Goal: Task Accomplishment & Management: Manage account settings

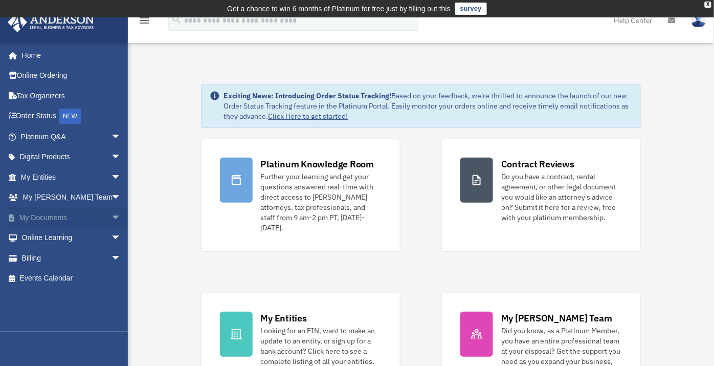
click at [59, 214] on link "My Documents arrow_drop_down" at bounding box center [71, 217] width 129 height 20
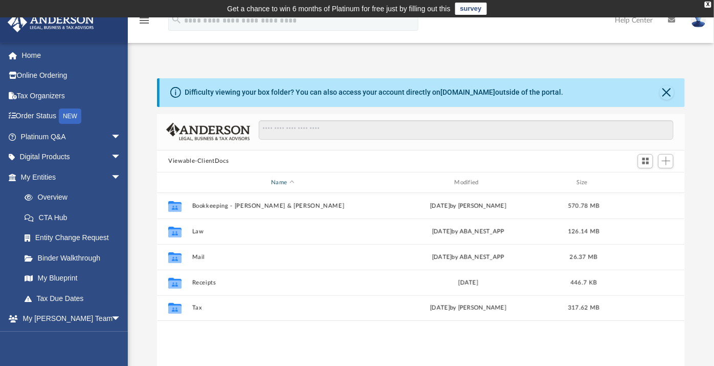
scroll to position [224, 519]
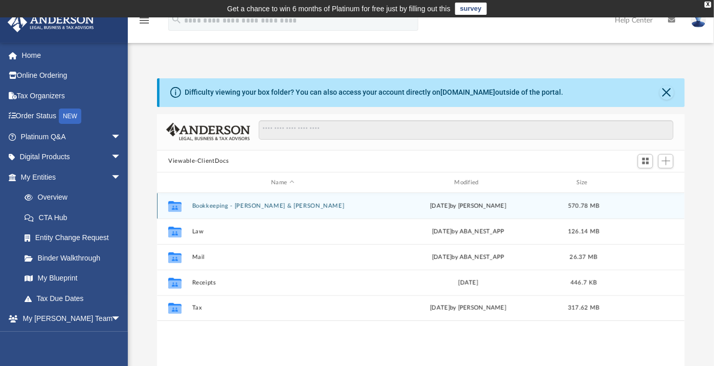
click at [211, 204] on button "Bookkeeping - [PERSON_NAME] & [PERSON_NAME]" at bounding box center [282, 205] width 181 height 7
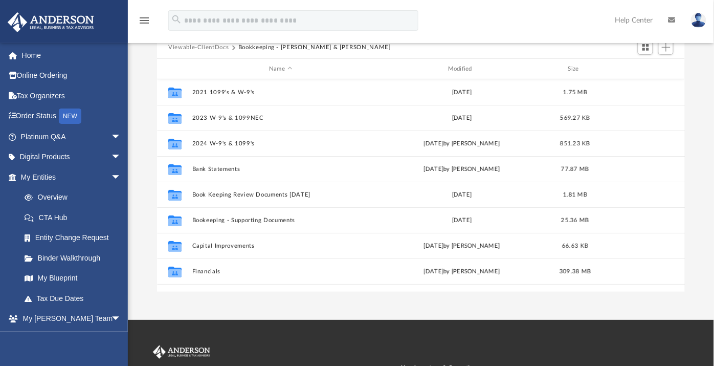
scroll to position [0, 0]
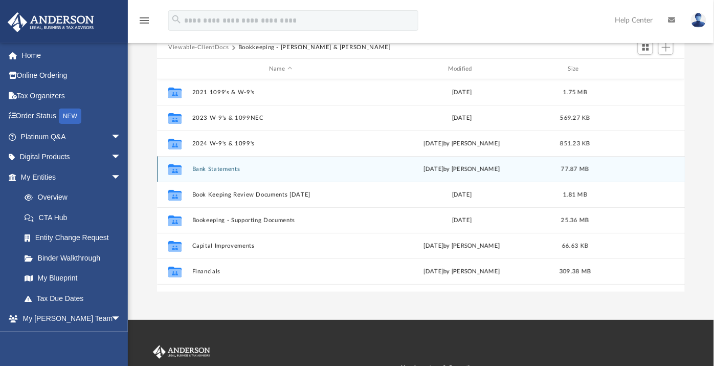
click at [218, 166] on button "Bank Statements" at bounding box center [280, 169] width 177 height 7
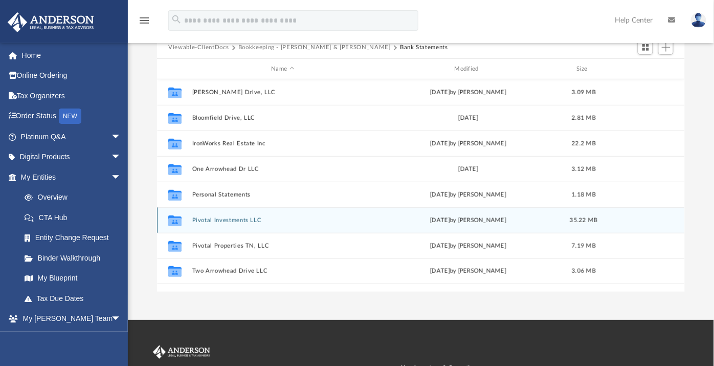
click at [238, 219] on button "Pivotal Investments LLC" at bounding box center [282, 220] width 181 height 7
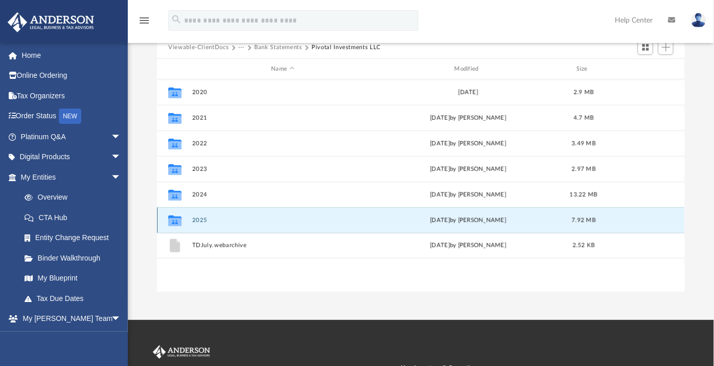
click at [200, 215] on div "Collaborated Folder 2025 [DATE] by [PERSON_NAME] 7.92 MB" at bounding box center [421, 220] width 528 height 26
click at [200, 217] on button "2025" at bounding box center [282, 220] width 181 height 7
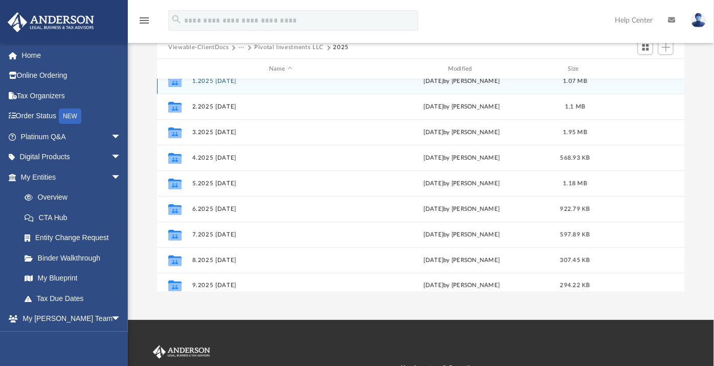
scroll to position [18, 0]
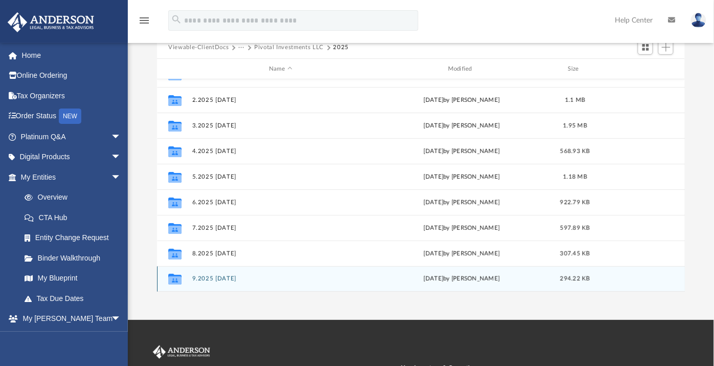
click at [225, 276] on button "9.2025 [DATE]" at bounding box center [280, 279] width 177 height 7
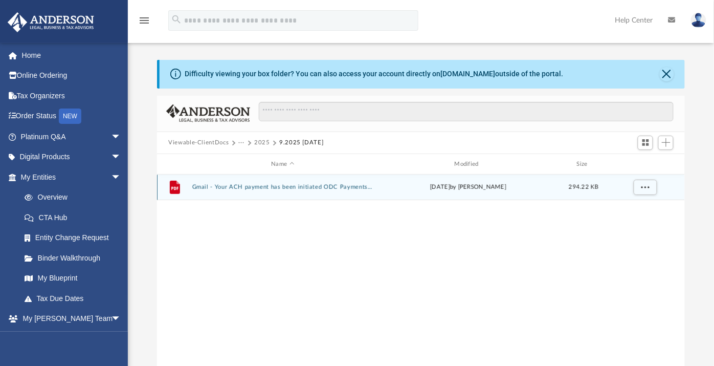
scroll to position [0, 0]
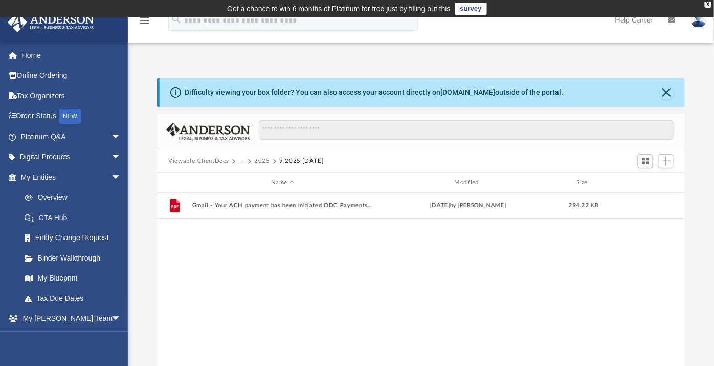
click at [260, 160] on button "2025" at bounding box center [262, 160] width 16 height 9
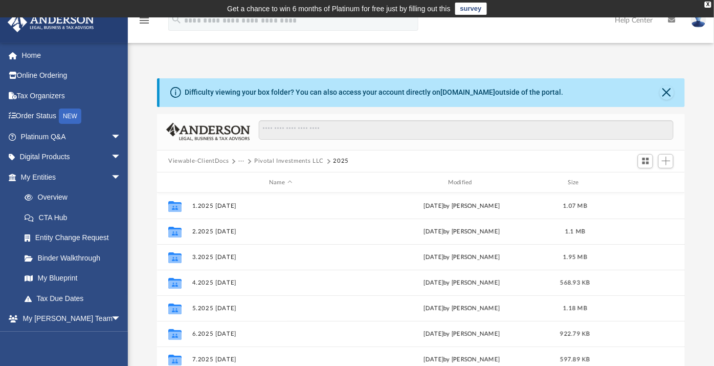
click at [259, 159] on button "Pivotal Investments LLC" at bounding box center [289, 160] width 70 height 9
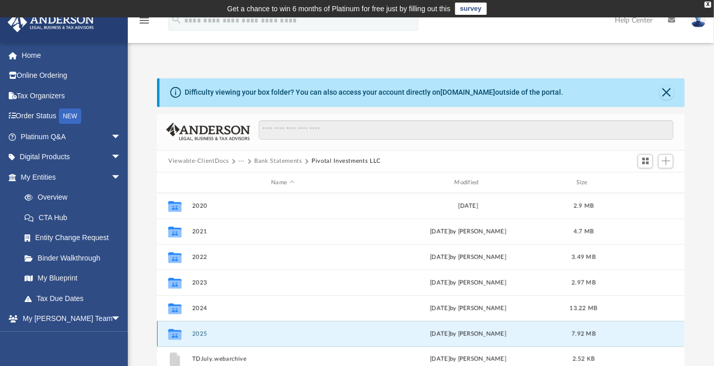
click at [200, 331] on button "2025" at bounding box center [282, 333] width 181 height 7
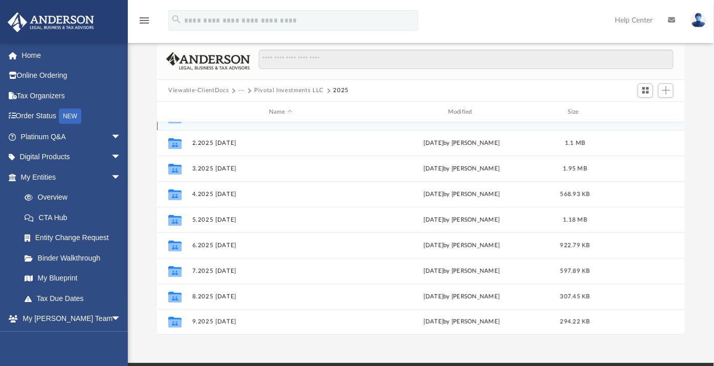
scroll to position [114, 0]
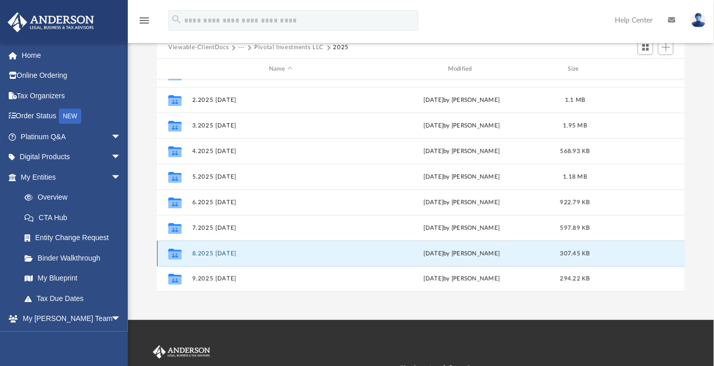
click at [213, 250] on button "8.2025 [DATE]" at bounding box center [280, 253] width 177 height 7
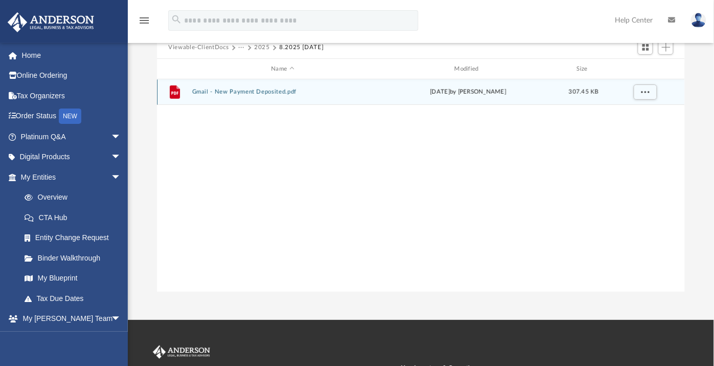
scroll to position [0, 0]
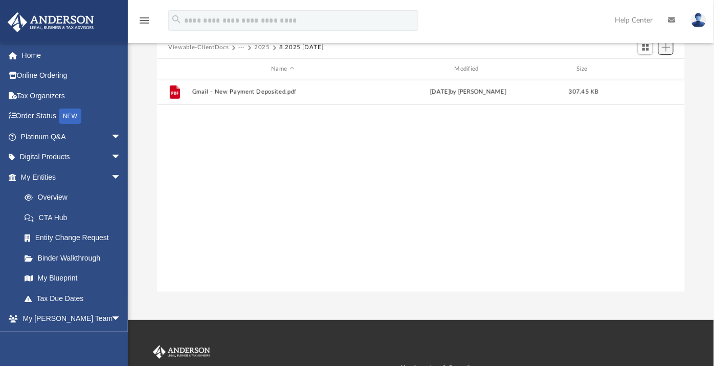
click at [666, 47] on span "Add" at bounding box center [666, 47] width 9 height 9
click at [651, 70] on li "Upload" at bounding box center [651, 67] width 33 height 11
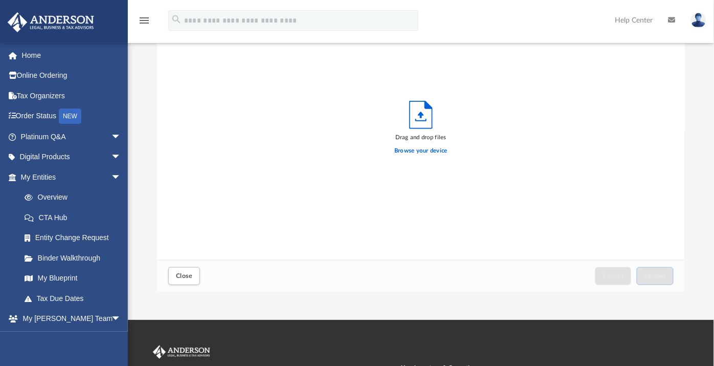
scroll to position [251, 519]
click at [430, 148] on label "Browse your device" at bounding box center [420, 150] width 53 height 9
click at [0, 0] on input "Browse your device" at bounding box center [0, 0] width 0 height 0
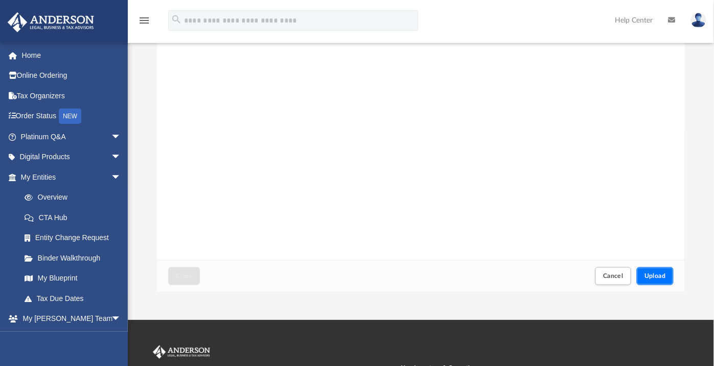
click at [663, 268] on button "Upload" at bounding box center [655, 276] width 37 height 18
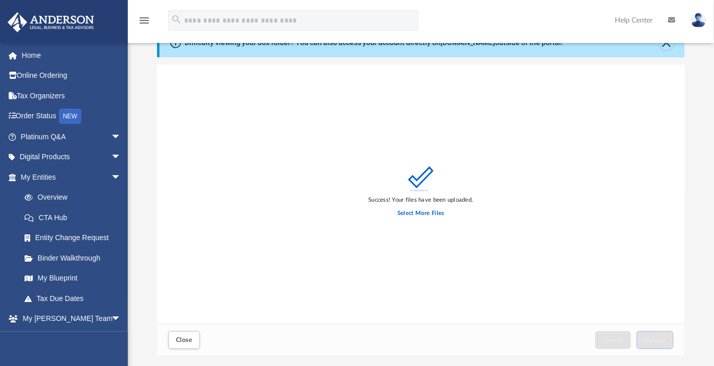
scroll to position [114, 0]
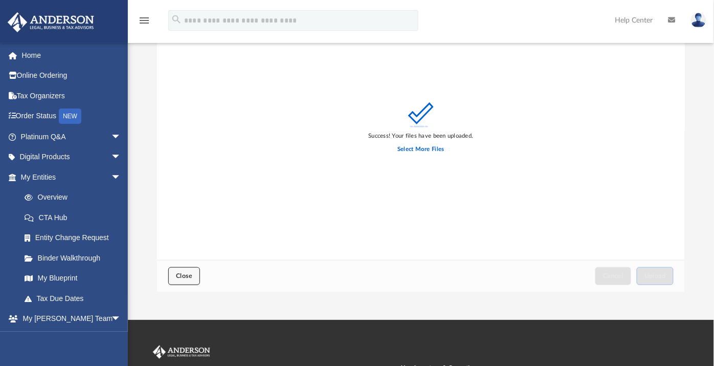
click at [186, 268] on button "Close" at bounding box center [184, 276] width 32 height 18
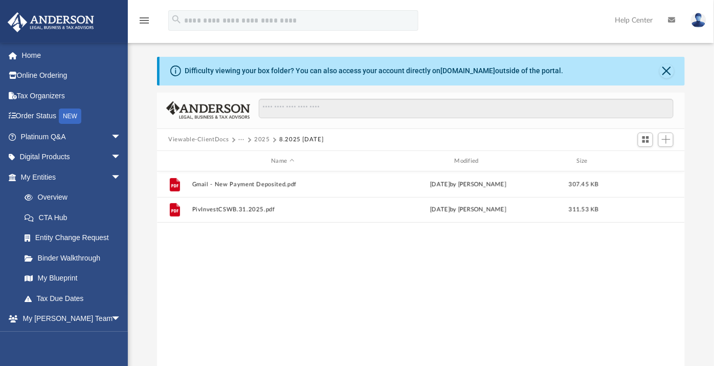
scroll to position [0, 0]
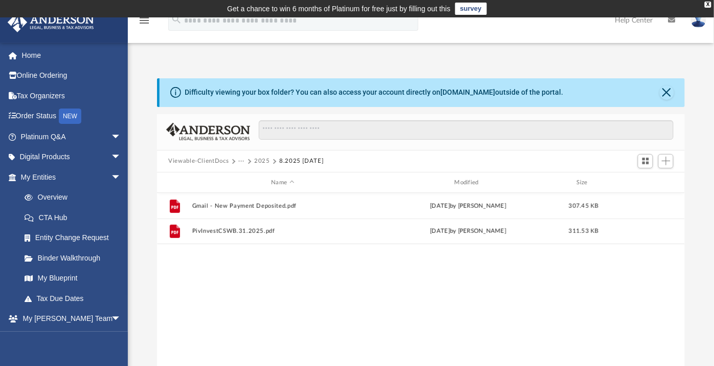
click at [240, 162] on button "···" at bounding box center [241, 160] width 7 height 9
click at [263, 177] on li "Bookkeeping - [PERSON_NAME] & [PERSON_NAME]" at bounding box center [319, 178] width 153 height 11
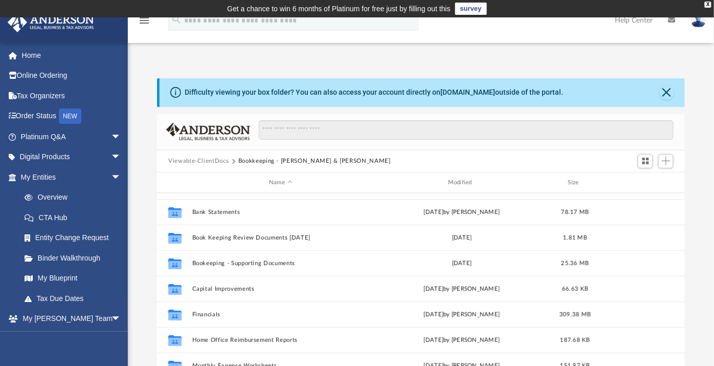
scroll to position [57, 0]
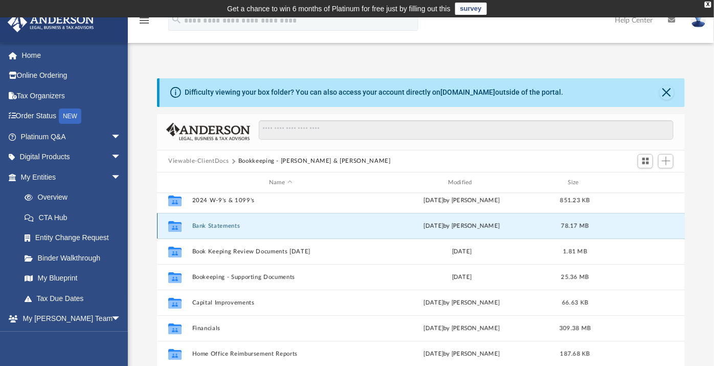
click at [228, 225] on button "Bank Statements" at bounding box center [280, 225] width 177 height 7
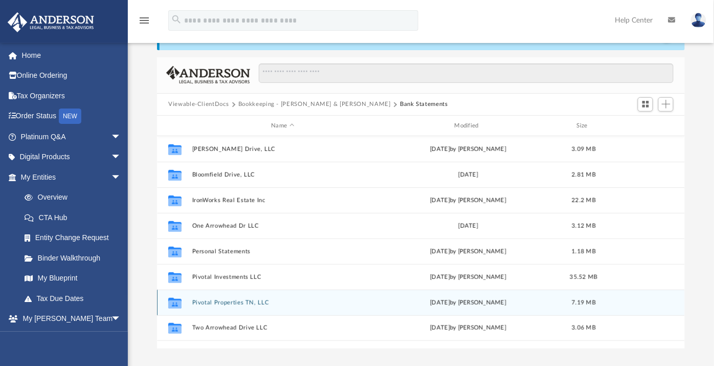
click at [228, 302] on button "Pivotal Properties TN, LLC" at bounding box center [282, 302] width 181 height 7
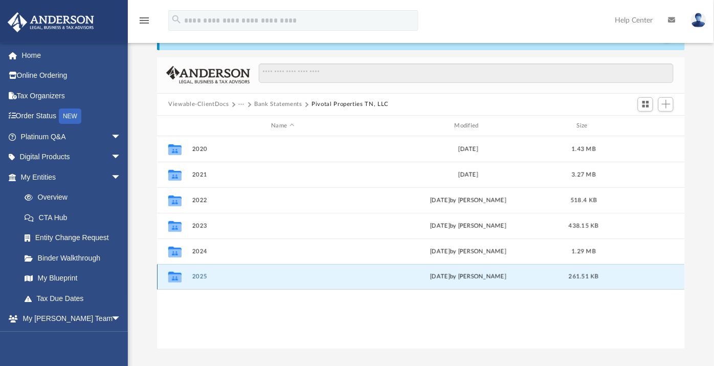
click at [202, 274] on button "2025" at bounding box center [282, 277] width 181 height 7
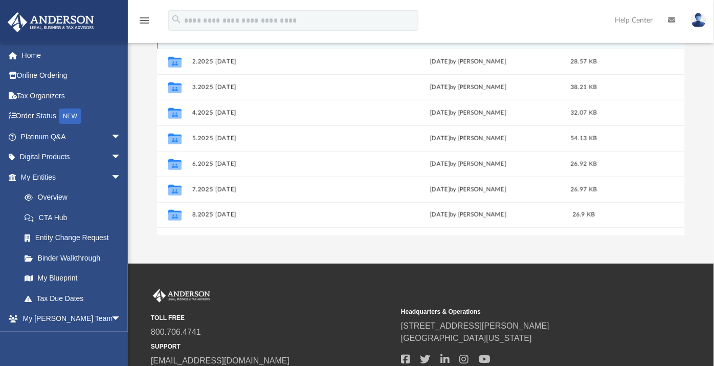
scroll to position [170, 0]
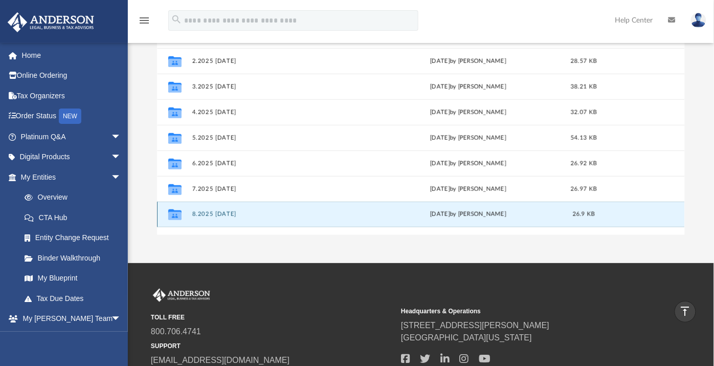
click at [221, 213] on button "8.2025 [DATE]" at bounding box center [282, 214] width 181 height 7
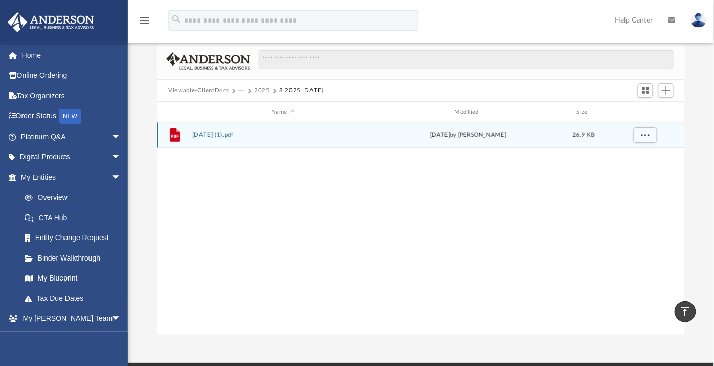
scroll to position [0, 0]
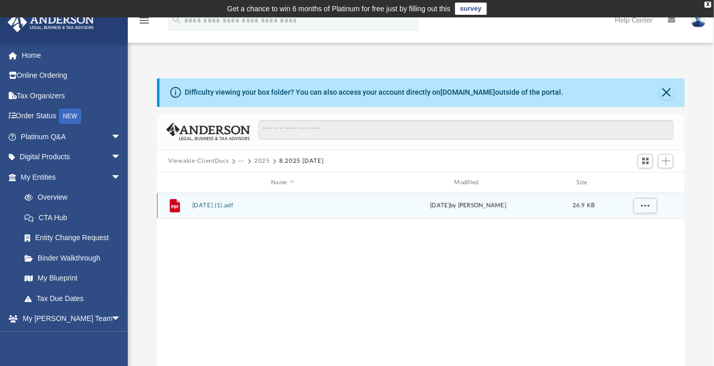
click at [221, 205] on button "[DATE] (1).pdf" at bounding box center [282, 205] width 181 height 7
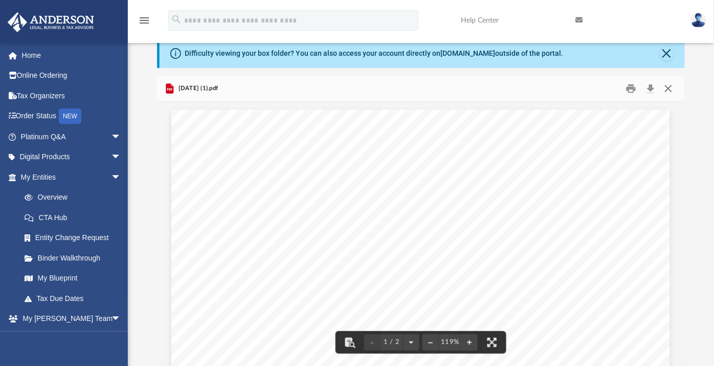
click at [668, 85] on button "Close" at bounding box center [668, 88] width 18 height 16
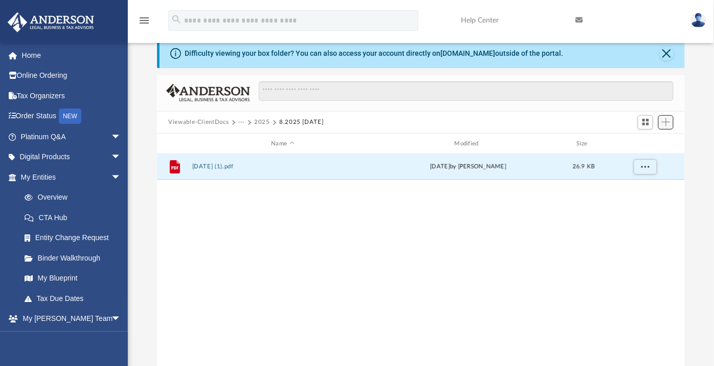
click at [669, 122] on span "Add" at bounding box center [666, 122] width 9 height 9
click at [651, 142] on li "Upload" at bounding box center [651, 142] width 33 height 11
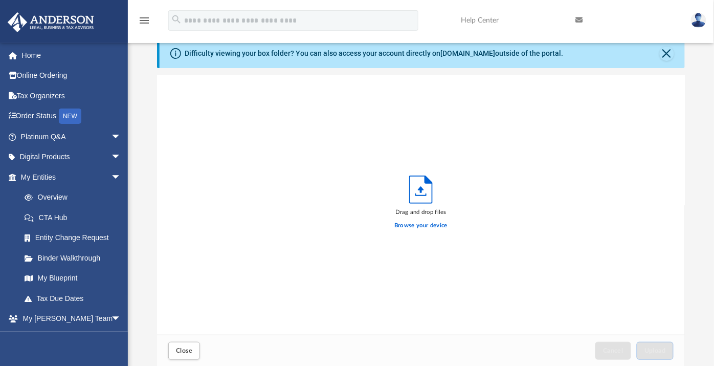
scroll to position [251, 519]
click at [440, 224] on label "Browse your device" at bounding box center [420, 225] width 53 height 9
drag, startPoint x: 440, startPoint y: 224, endPoint x: 425, endPoint y: 224, distance: 14.8
click at [425, 224] on label "Browse your device" at bounding box center [420, 225] width 53 height 9
click at [0, 0] on input "Browse your device" at bounding box center [0, 0] width 0 height 0
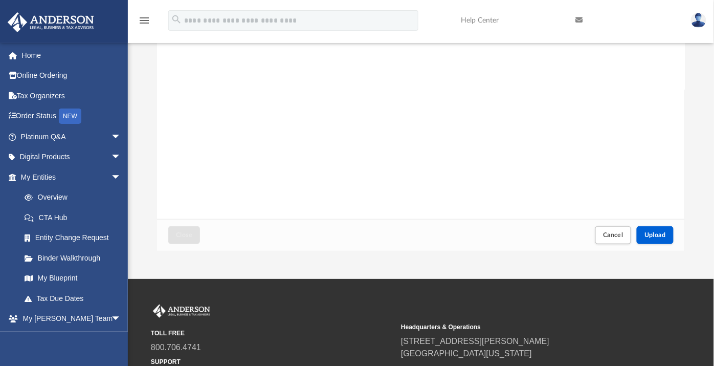
scroll to position [209, 0]
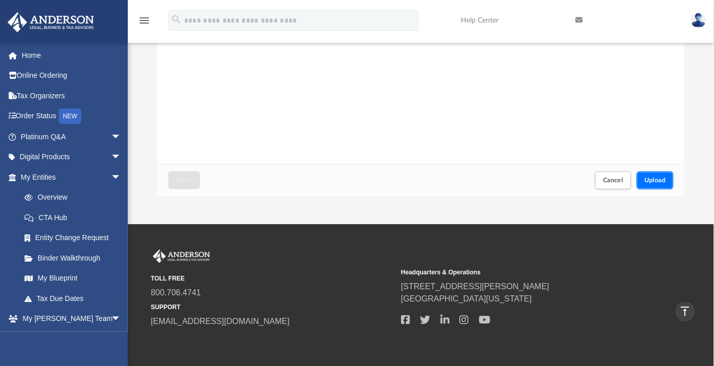
click at [646, 179] on span "Upload" at bounding box center [654, 180] width 21 height 6
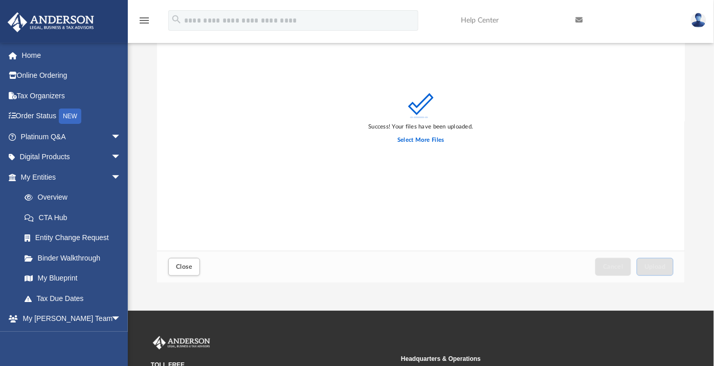
scroll to position [152, 0]
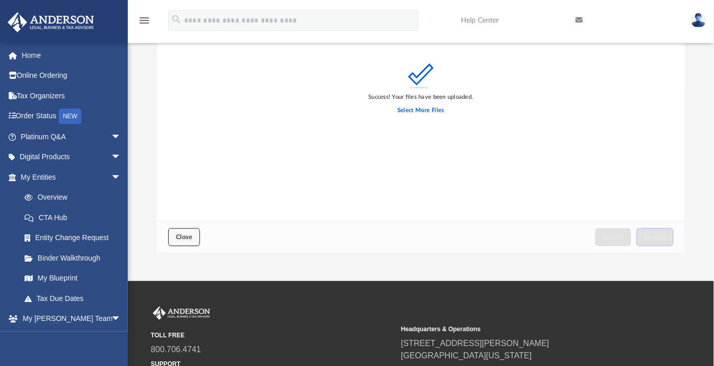
click at [190, 234] on span "Close" at bounding box center [184, 237] width 16 height 6
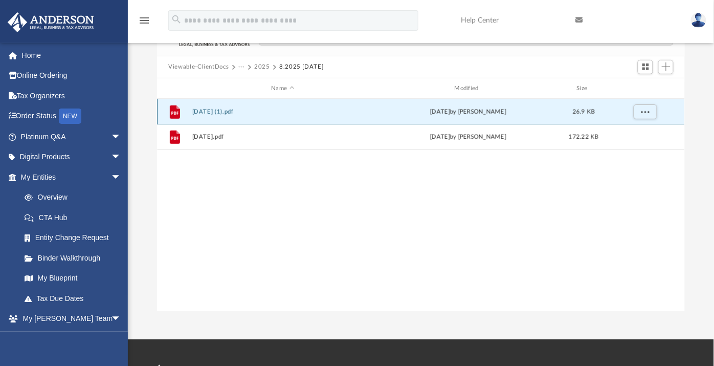
scroll to position [0, 0]
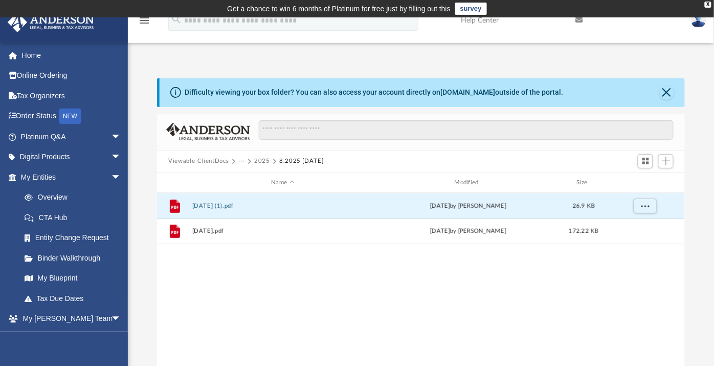
click at [242, 160] on button "···" at bounding box center [241, 160] width 7 height 9
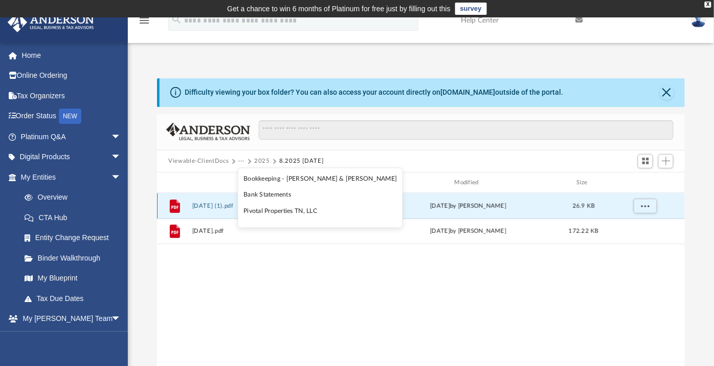
click at [264, 194] on li "Bank Statements" at bounding box center [319, 195] width 153 height 11
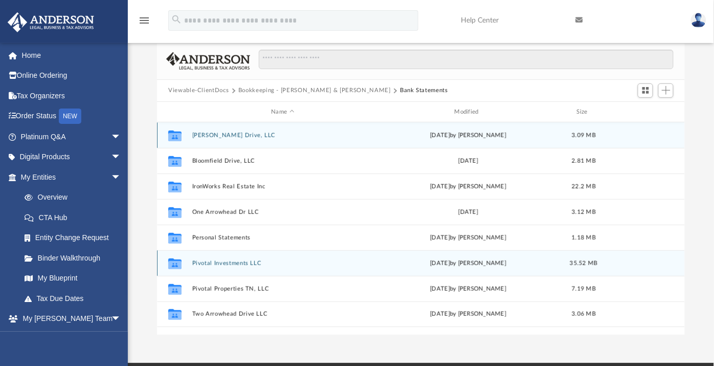
scroll to position [114, 0]
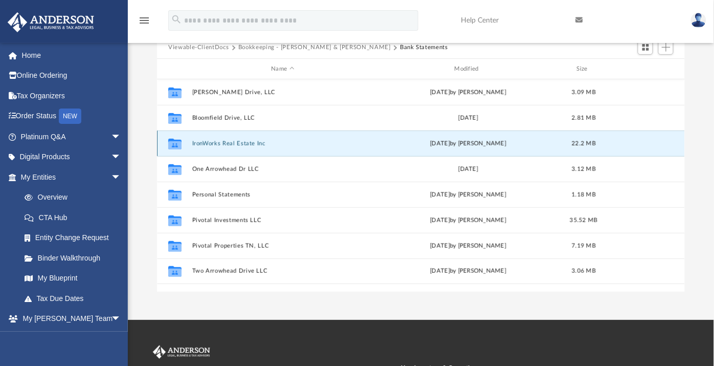
click at [224, 143] on button "IronWorks Real Estate Inc" at bounding box center [282, 143] width 181 height 7
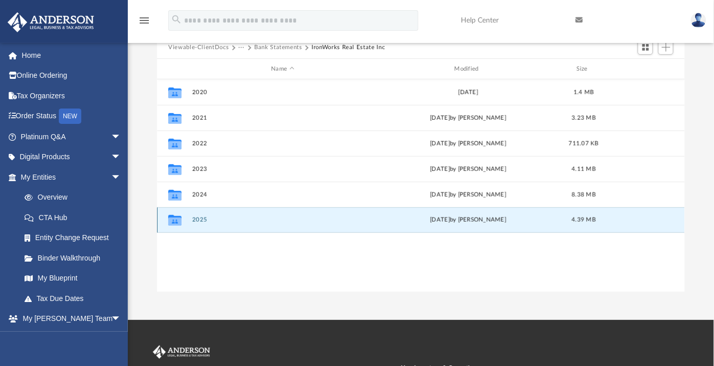
click at [199, 218] on button "2025" at bounding box center [282, 220] width 181 height 7
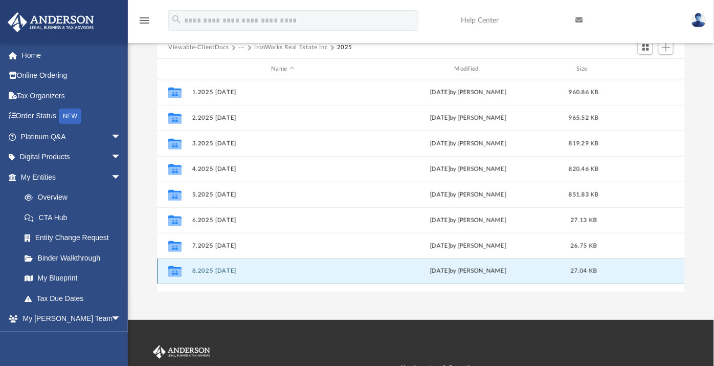
click at [220, 269] on button "8.2025 [DATE]" at bounding box center [282, 271] width 181 height 7
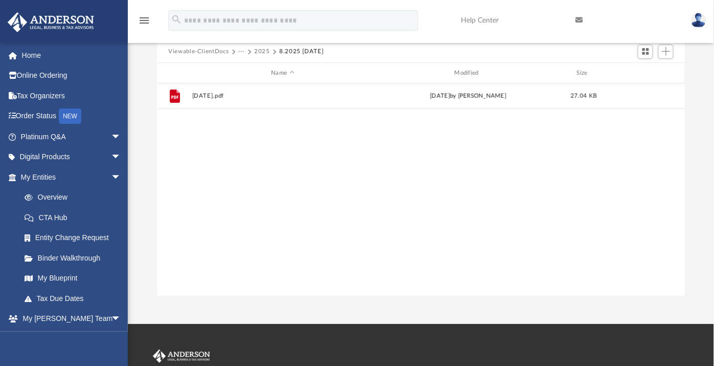
scroll to position [0, 0]
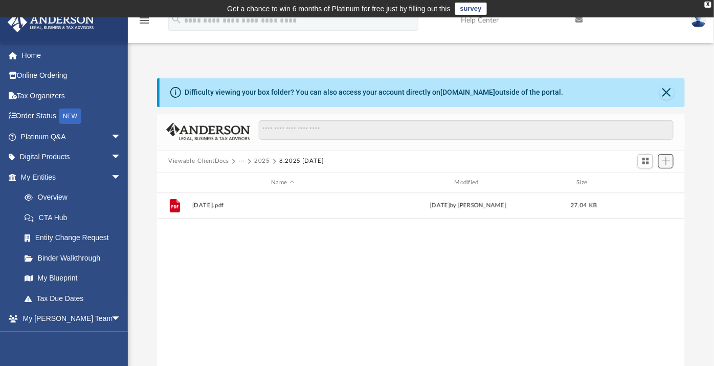
click at [665, 163] on span "Add" at bounding box center [666, 160] width 9 height 9
click at [647, 184] on li "Upload" at bounding box center [651, 181] width 33 height 11
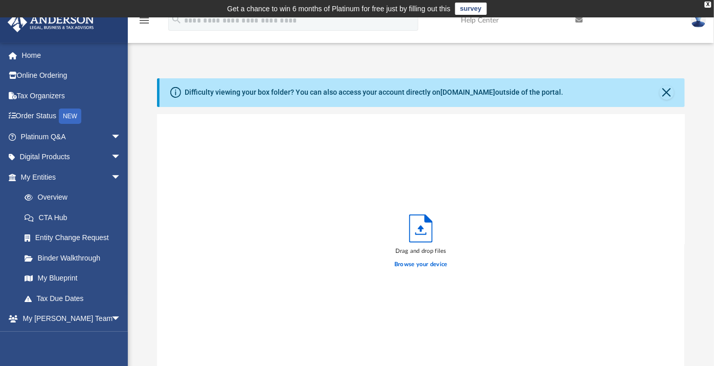
scroll to position [251, 519]
click at [430, 262] on label "Browse your device" at bounding box center [420, 264] width 53 height 9
click at [429, 262] on label "Browse your device" at bounding box center [420, 264] width 53 height 9
click at [420, 262] on label "Browse your device" at bounding box center [420, 264] width 53 height 9
click at [0, 0] on input "Browse your device" at bounding box center [0, 0] width 0 height 0
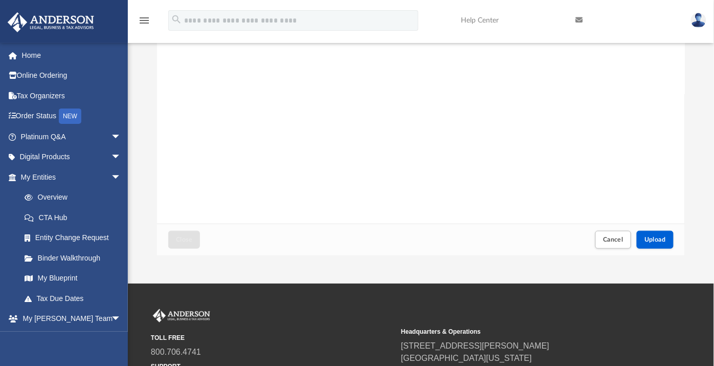
scroll to position [227, 0]
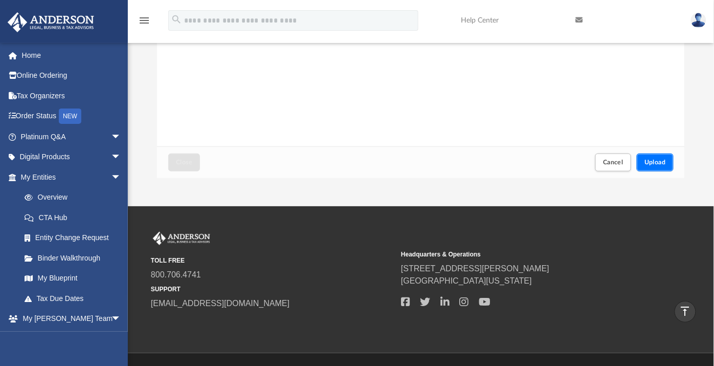
click at [652, 160] on span "Upload" at bounding box center [654, 162] width 21 height 6
click at [193, 162] on button "Close" at bounding box center [184, 162] width 32 height 18
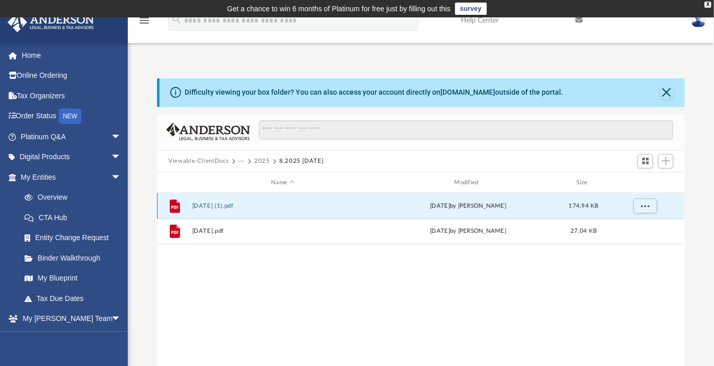
click at [239, 206] on button "[DATE] (1).pdf" at bounding box center [282, 205] width 181 height 7
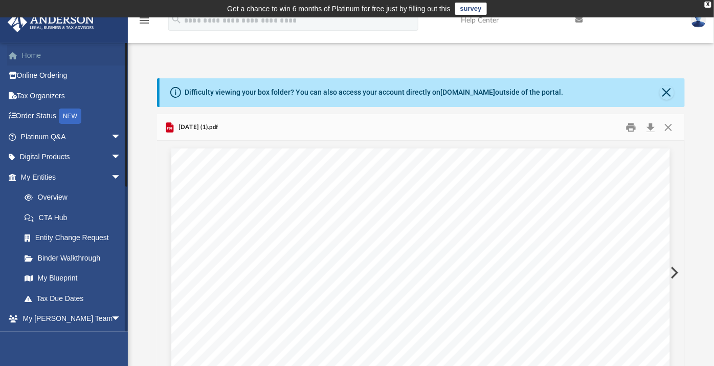
click at [35, 55] on link "Home" at bounding box center [71, 55] width 129 height 20
